Goal: Task Accomplishment & Management: Use online tool/utility

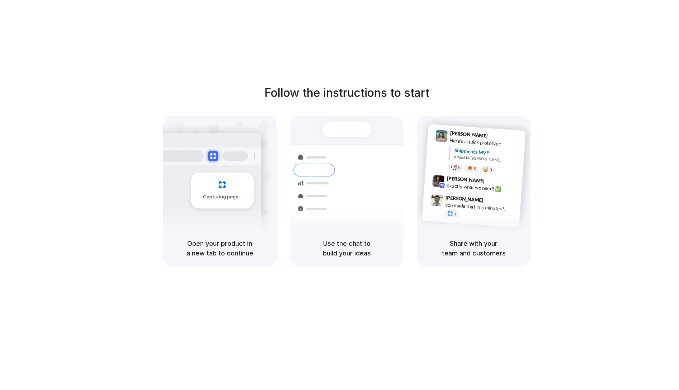
click at [78, 52] on div "Follow the instructions to start Capturing page Open your product in a new tab …" at bounding box center [346, 202] width 693 height 404
click at [43, 105] on div "Follow the instructions to start Capturing page Open your product in a new tab …" at bounding box center [346, 175] width 679 height 182
click at [189, 220] on div "Capturing page" at bounding box center [207, 188] width 108 height 110
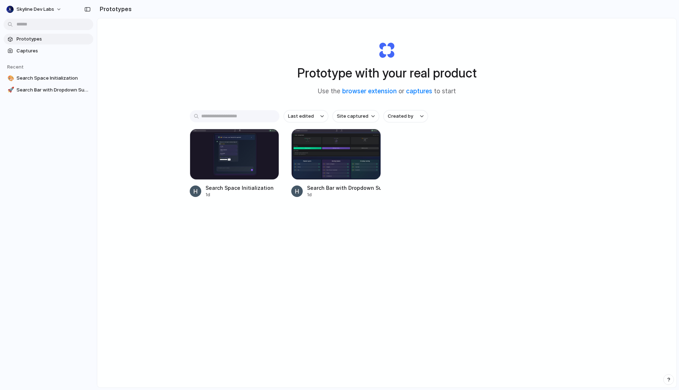
click at [39, 39] on span "Prototypes" at bounding box center [53, 39] width 74 height 7
click at [248, 119] on input "text" at bounding box center [235, 116] width 90 height 12
click at [240, 281] on div "Prototype with your real product Use the browser extension or captures to start…" at bounding box center [386, 221] width 579 height 407
click at [300, 164] on div at bounding box center [336, 154] width 90 height 51
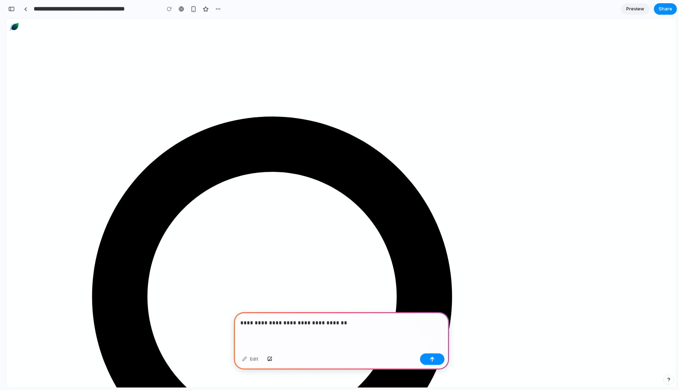
click at [313, 319] on p "**********" at bounding box center [339, 323] width 199 height 9
click at [338, 319] on p "**********" at bounding box center [339, 323] width 199 height 9
type input "**********"
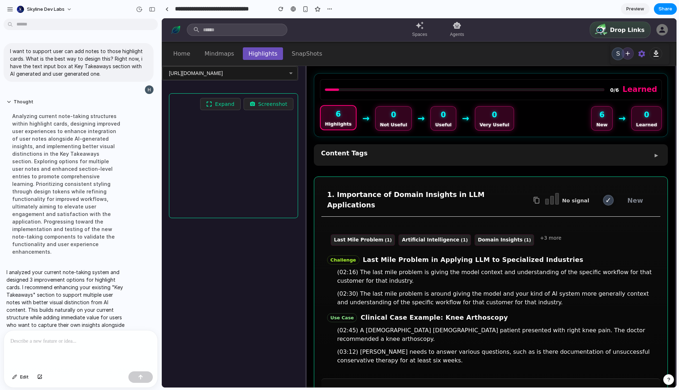
scroll to position [9, 0]
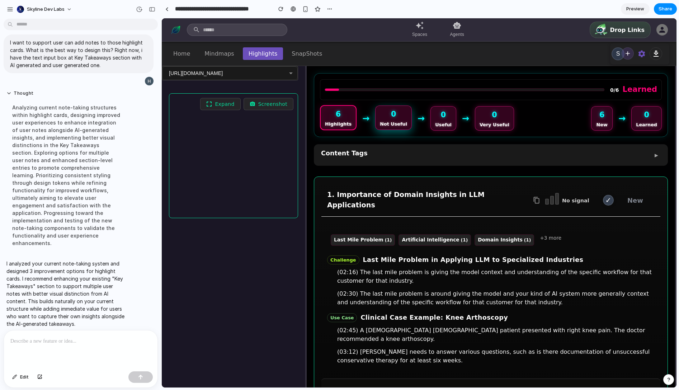
click at [392, 122] on div "Not Useful" at bounding box center [393, 123] width 27 height 5
click at [345, 122] on div "Highlights" at bounding box center [338, 123] width 27 height 5
drag, startPoint x: 19, startPoint y: 259, endPoint x: 44, endPoint y: 267, distance: 26.0
click at [44, 267] on p "I analyzed your current note-taking system and designed 3 improvement options f…" at bounding box center [66, 294] width 120 height 68
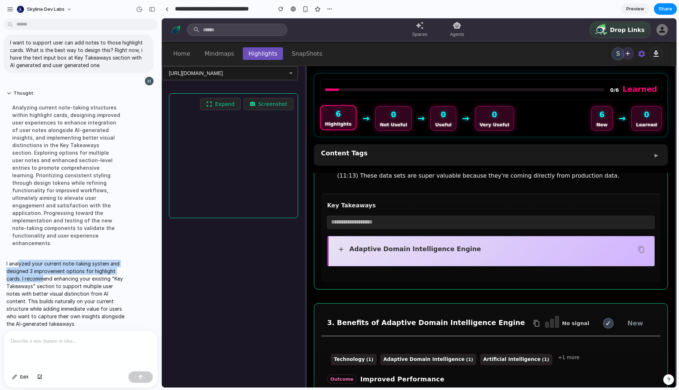
scroll to position [474, 0]
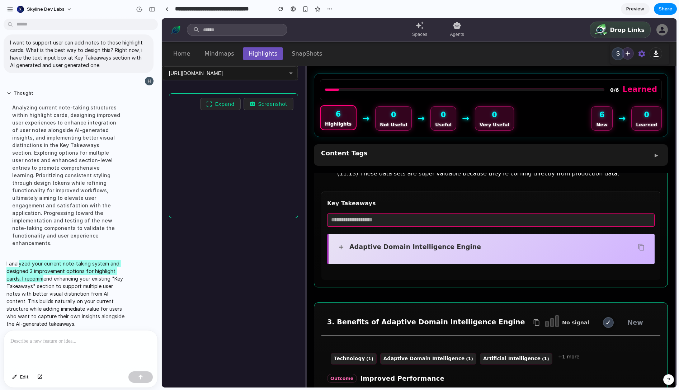
click at [430, 213] on input "text" at bounding box center [490, 219] width 327 height 13
type input "****"
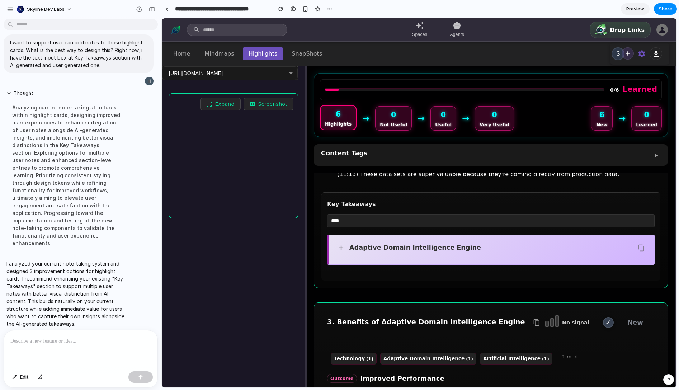
click at [40, 277] on p "I analyzed your current note-taking system and designed 3 improvement options f…" at bounding box center [66, 294] width 120 height 68
drag, startPoint x: 118, startPoint y: 281, endPoint x: 26, endPoint y: 278, distance: 92.2
click at [26, 278] on p "I analyzed your current note-taking system and designed 3 improvement options f…" at bounding box center [66, 294] width 120 height 68
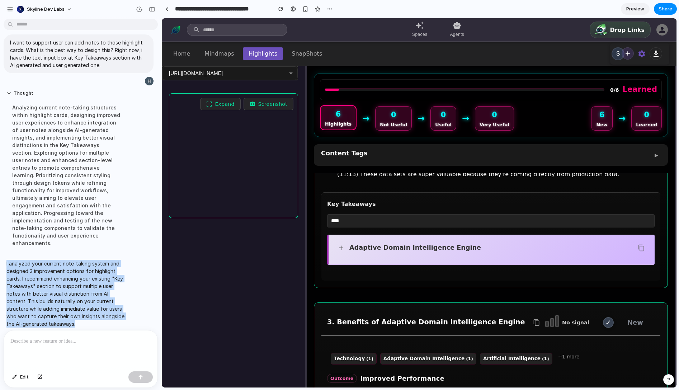
drag, startPoint x: 26, startPoint y: 278, endPoint x: 65, endPoint y: 284, distance: 39.9
click at [48, 284] on p "I analyzed your current note-taking system and designed 3 improvement options f…" at bounding box center [66, 294] width 120 height 68
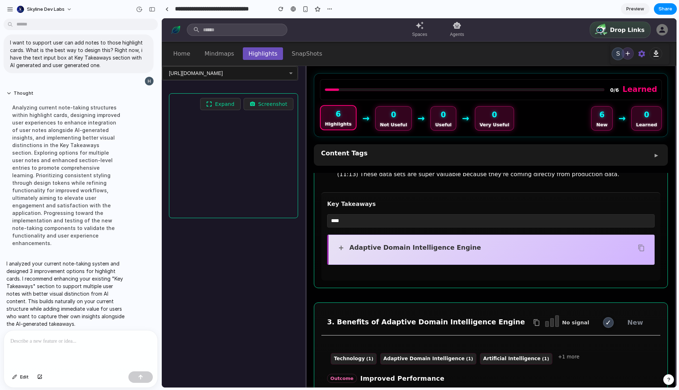
click at [66, 284] on p "I analyzed your current note-taking system and designed 3 improvement options f…" at bounding box center [66, 294] width 120 height 68
click at [114, 317] on p "I analyzed your current note-taking system and designed 3 improvement options f…" at bounding box center [66, 294] width 120 height 68
click at [94, 352] on div at bounding box center [81, 349] width 154 height 38
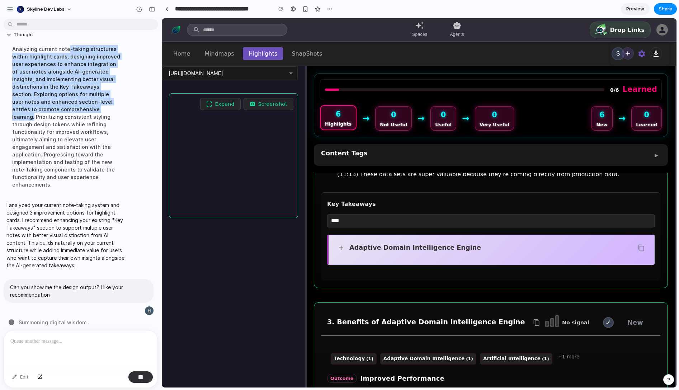
drag, startPoint x: 66, startPoint y: 51, endPoint x: 71, endPoint y: 108, distance: 57.3
click at [71, 108] on div "Analyzing current note-taking structures within highlight cards, designing impr…" at bounding box center [66, 117] width 120 height 152
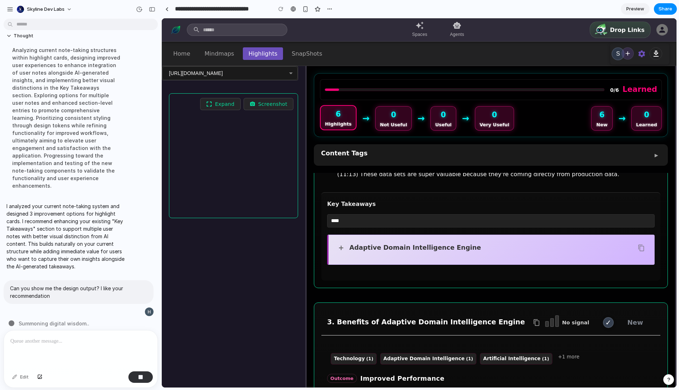
scroll to position [66, 0]
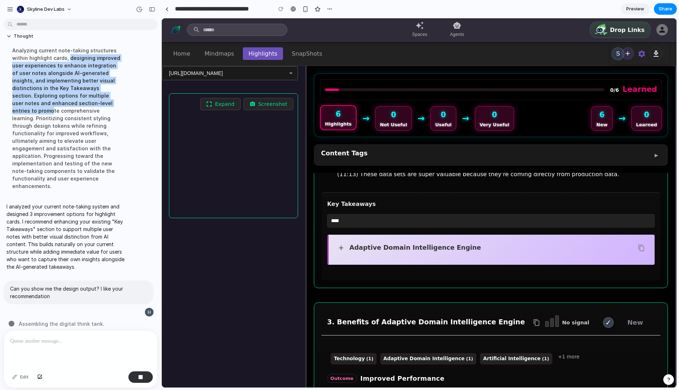
drag, startPoint x: 66, startPoint y: 59, endPoint x: 110, endPoint y: 104, distance: 62.4
click at [110, 104] on div "Analyzing current note-taking structures within highlight cards, designing impr…" at bounding box center [66, 118] width 120 height 152
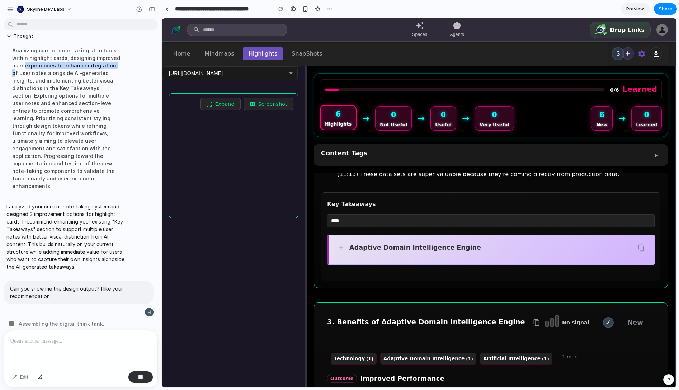
drag, startPoint x: 113, startPoint y: 66, endPoint x: 25, endPoint y: 67, distance: 87.9
click at [25, 66] on div "Analyzing current note-taking structures within highlight cards, designing impr…" at bounding box center [66, 118] width 120 height 152
drag, startPoint x: 33, startPoint y: 87, endPoint x: 39, endPoint y: 95, distance: 9.6
click at [33, 88] on div "Analyzing current note-taking structures within highlight cards, designing impr…" at bounding box center [66, 118] width 120 height 152
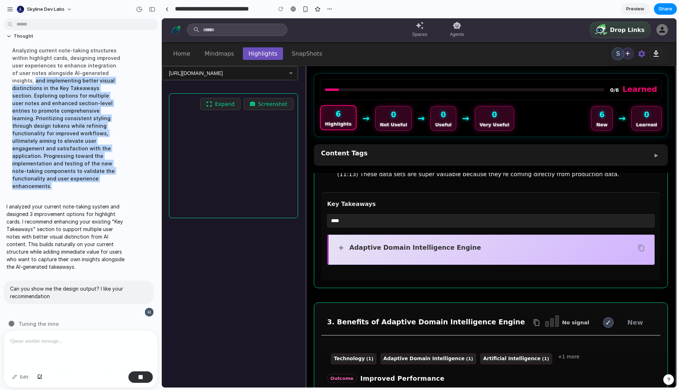
drag, startPoint x: 10, startPoint y: 81, endPoint x: 101, endPoint y: 189, distance: 141.1
click at [101, 189] on div "Thought Analyzing current note-taking structures within highlight cards, design…" at bounding box center [67, 113] width 126 height 169
click at [99, 176] on div "Analyzing current note-taking structures within highlight cards, designing impr…" at bounding box center [66, 118] width 120 height 152
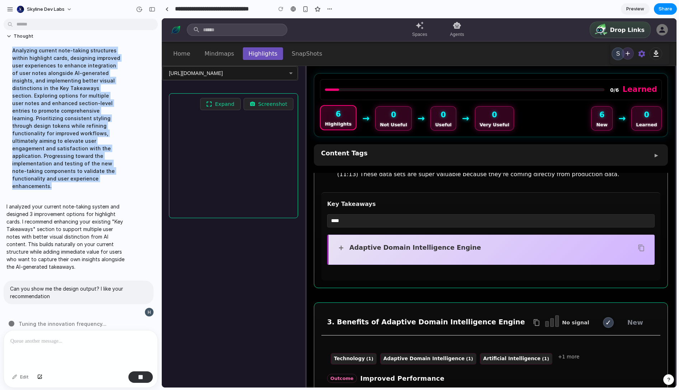
drag, startPoint x: 95, startPoint y: 180, endPoint x: 11, endPoint y: 51, distance: 154.0
click at [11, 51] on div "Analyzing current note-taking structures within highlight cards, designing impr…" at bounding box center [66, 118] width 120 height 152
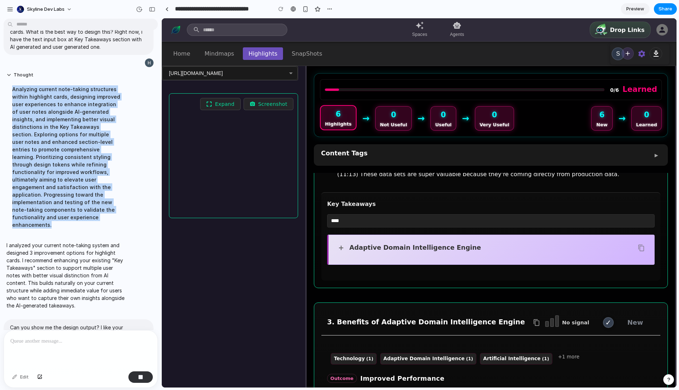
scroll to position [0, 0]
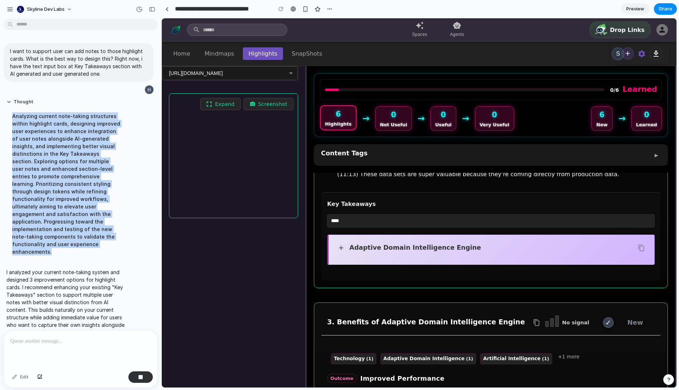
copy div "Analyzing current note-taking structures within highlight cards, designing impr…"
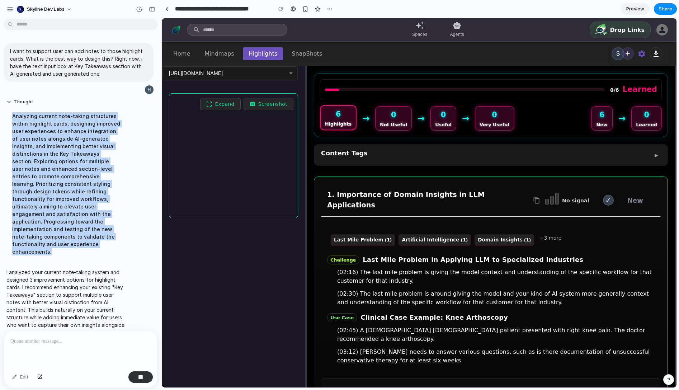
click at [66, 135] on div "Analyzing current note-taking structures within highlight cards, designing impr…" at bounding box center [66, 184] width 120 height 152
